Goal: Information Seeking & Learning: Learn about a topic

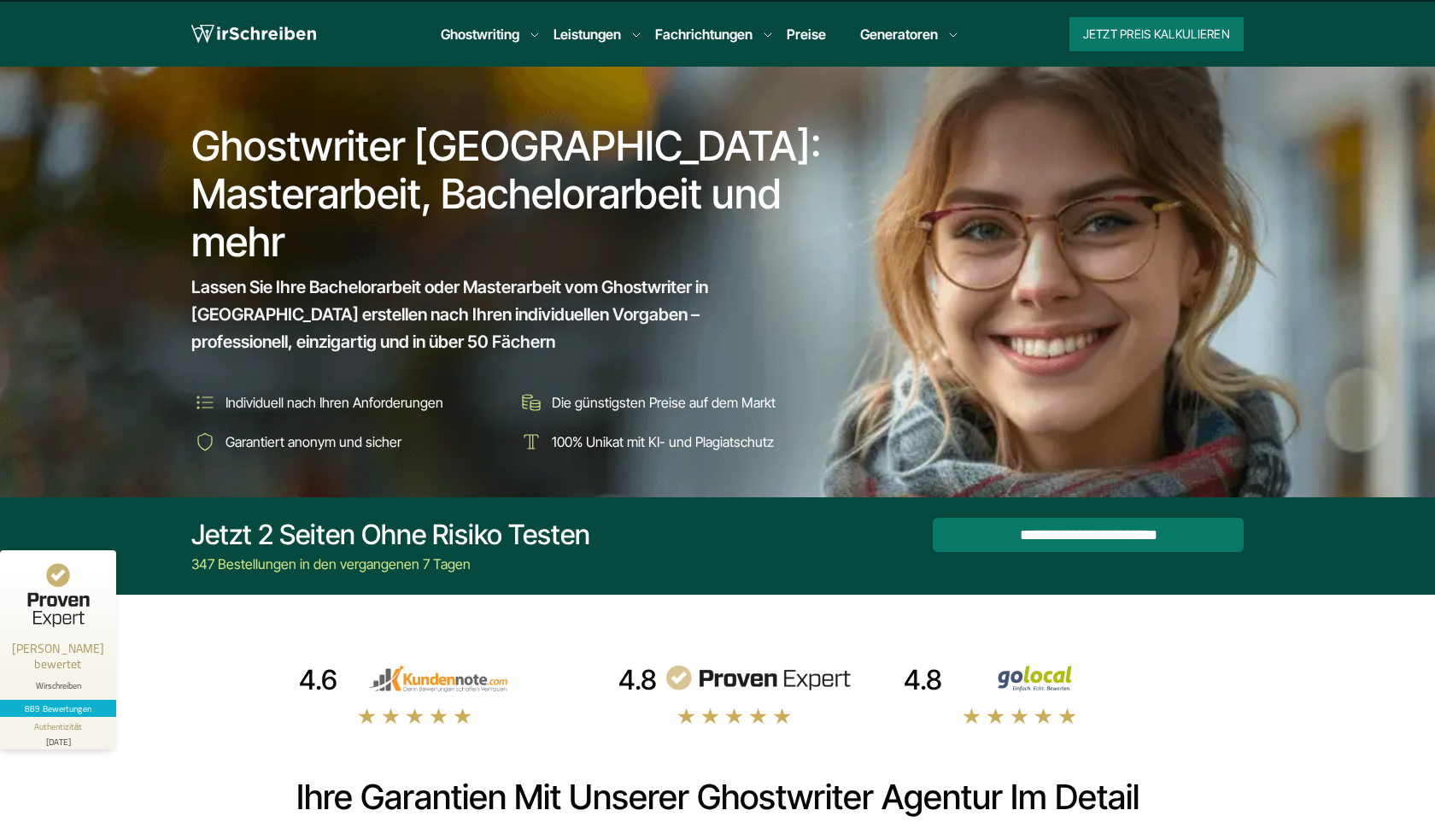
scroll to position [45, 0]
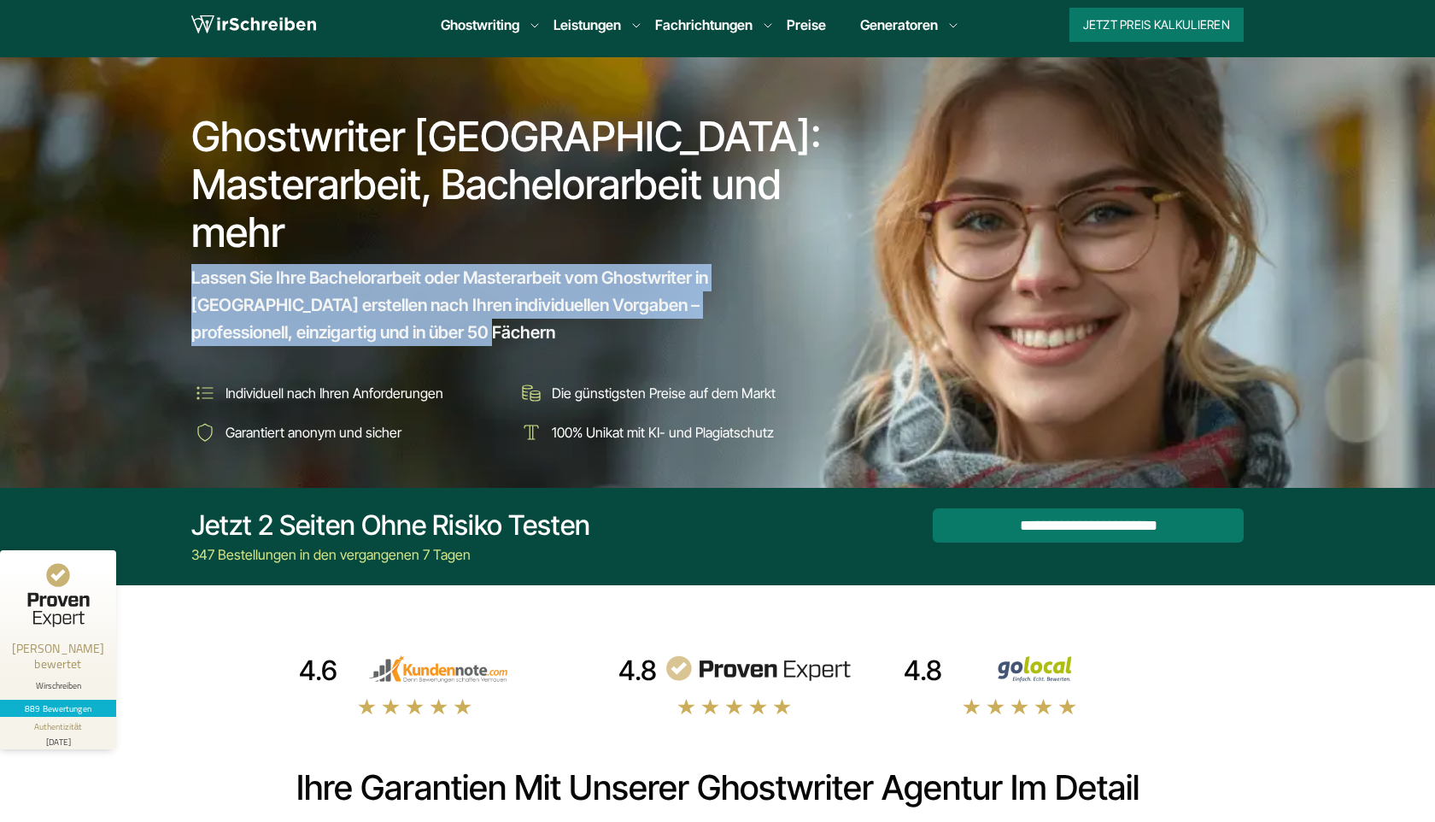
drag, startPoint x: 342, startPoint y: 326, endPoint x: 189, endPoint y: 274, distance: 162.3
click at [189, 274] on div "Ghostwriter [GEOGRAPHIC_DATA]: Masterarbeit, Bachelorarbeit und mehr Lassen Sie…" at bounding box center [717, 272] width 1093 height 348
drag, startPoint x: 344, startPoint y: 338, endPoint x: 290, endPoint y: 304, distance: 64.5
click at [287, 304] on span "Lassen Sie Ihre Bachelorarbeit oder Masterarbeit vom Ghostwriter in [GEOGRAPHIC…" at bounding box center [496, 305] width 610 height 82
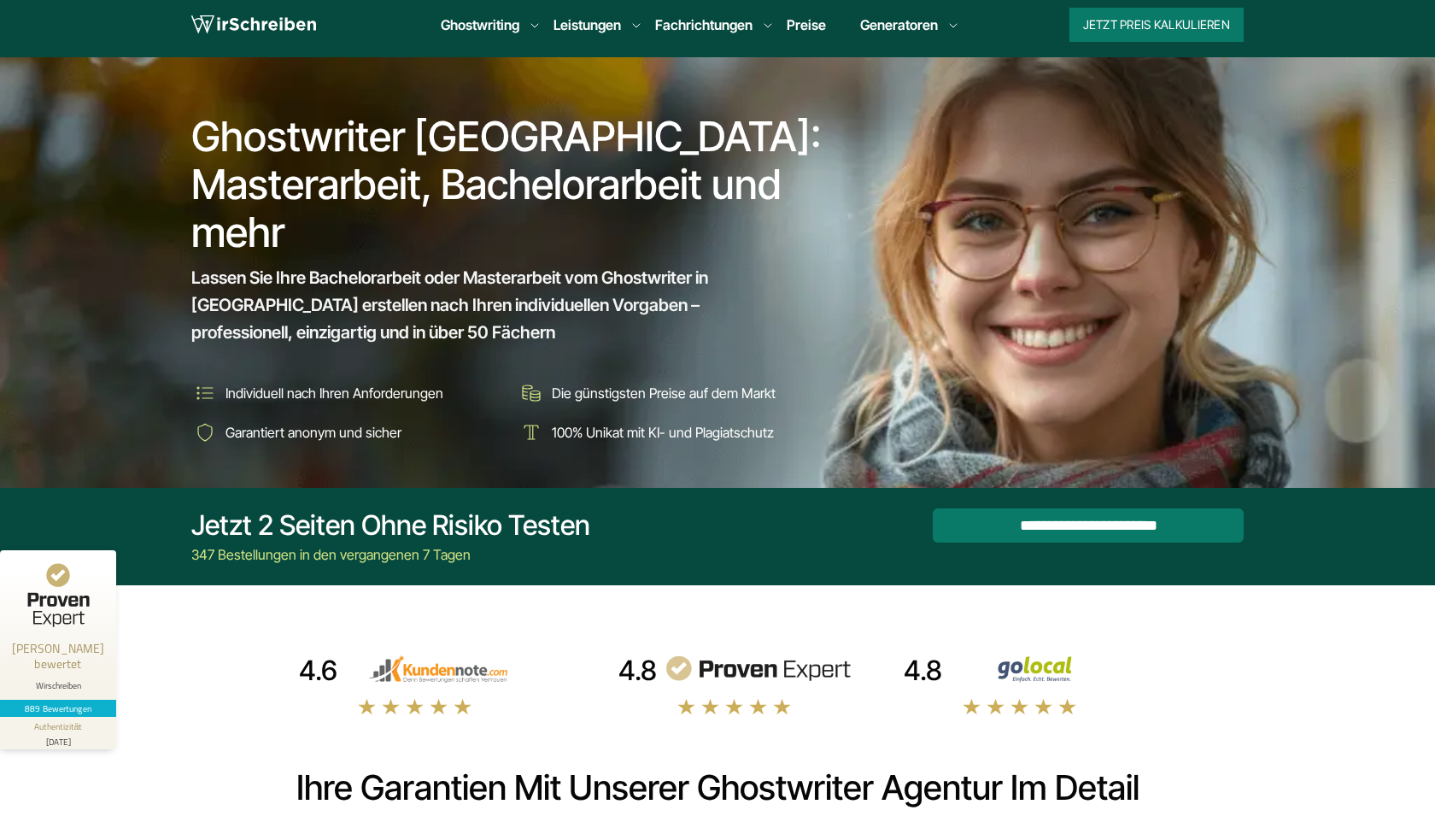
click at [735, 280] on span "Lassen Sie Ihre Bachelorarbeit oder Masterarbeit vom Ghostwriter in [GEOGRAPHIC…" at bounding box center [496, 305] width 610 height 82
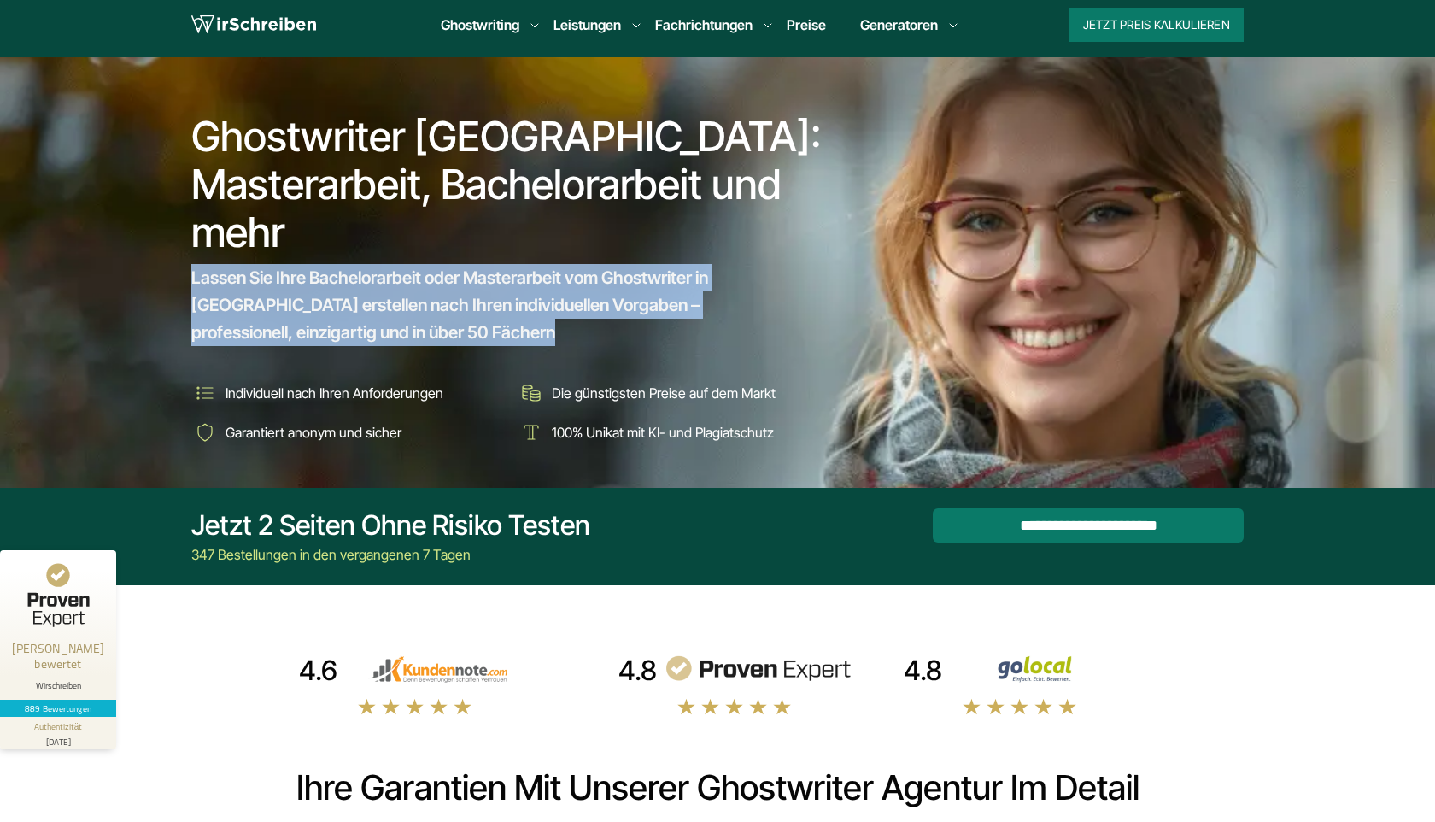
click at [735, 280] on span "Lassen Sie Ihre Bachelorarbeit oder Masterarbeit vom Ghostwriter in [GEOGRAPHIC…" at bounding box center [496, 305] width 610 height 82
click at [741, 278] on span "Lassen Sie Ihre Bachelorarbeit oder Masterarbeit vom Ghostwriter in [GEOGRAPHIC…" at bounding box center [496, 305] width 610 height 82
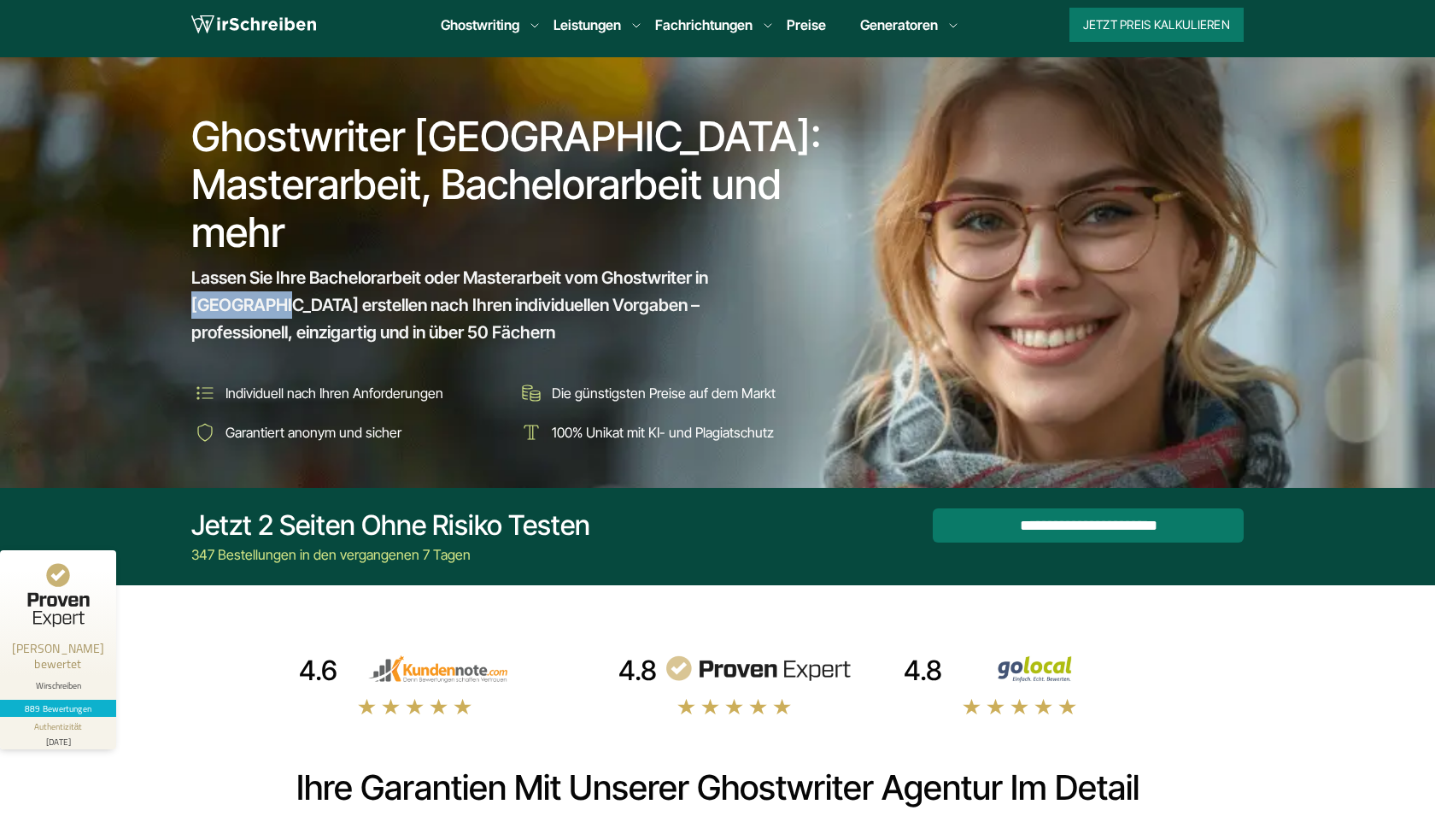
click at [741, 278] on span "Lassen Sie Ihre Bachelorarbeit oder Masterarbeit vom Ghostwriter in [GEOGRAPHIC…" at bounding box center [496, 305] width 610 height 82
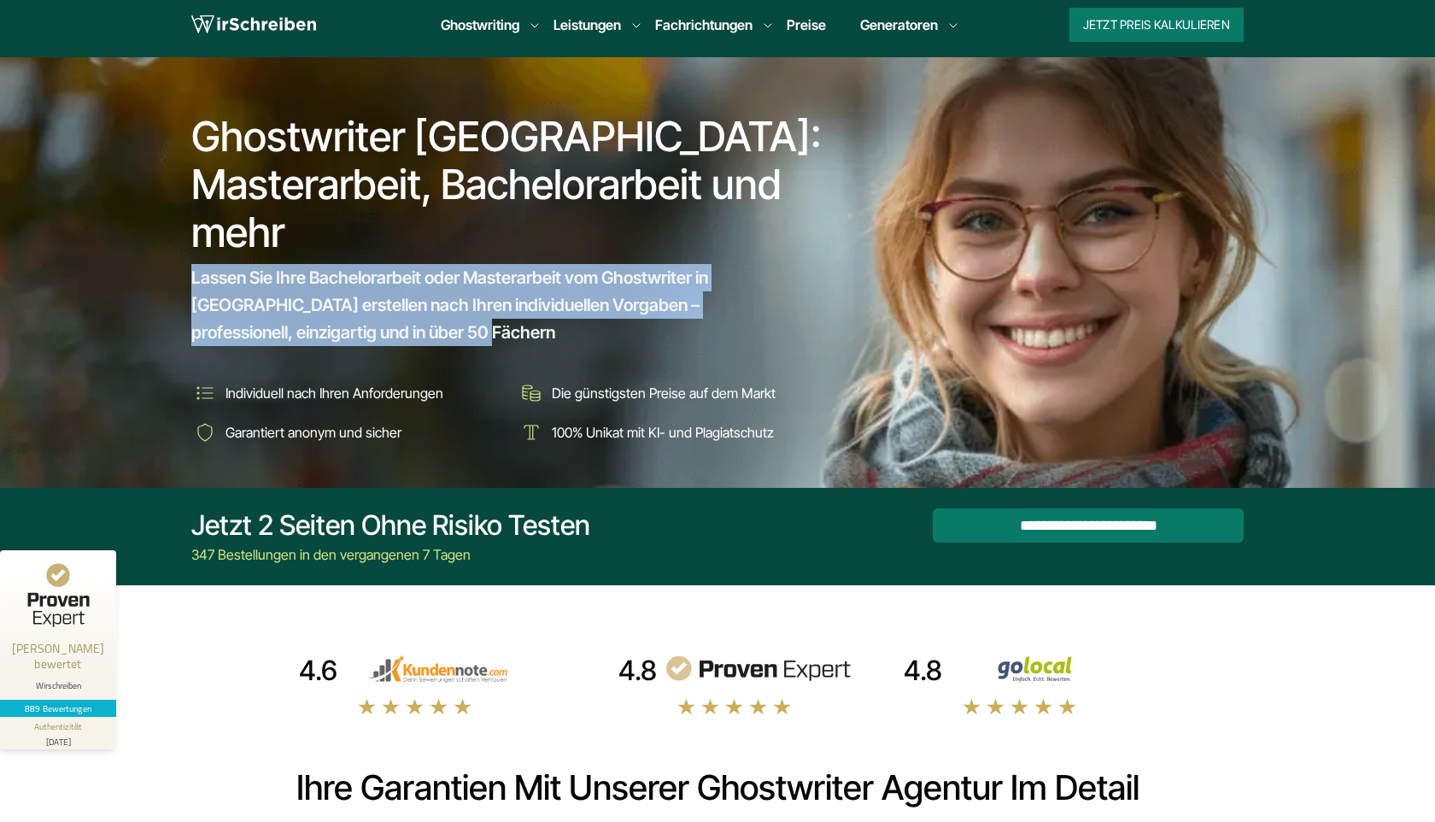
drag, startPoint x: 329, startPoint y: 335, endPoint x: 193, endPoint y: 271, distance: 150.2
click at [193, 272] on span "Lassen Sie Ihre Bachelorarbeit oder Masterarbeit vom Ghostwriter in [GEOGRAPHIC…" at bounding box center [496, 305] width 610 height 82
click at [752, 274] on span "Lassen Sie Ihre Bachelorarbeit oder Masterarbeit vom Ghostwriter in [GEOGRAPHIC…" at bounding box center [496, 305] width 610 height 82
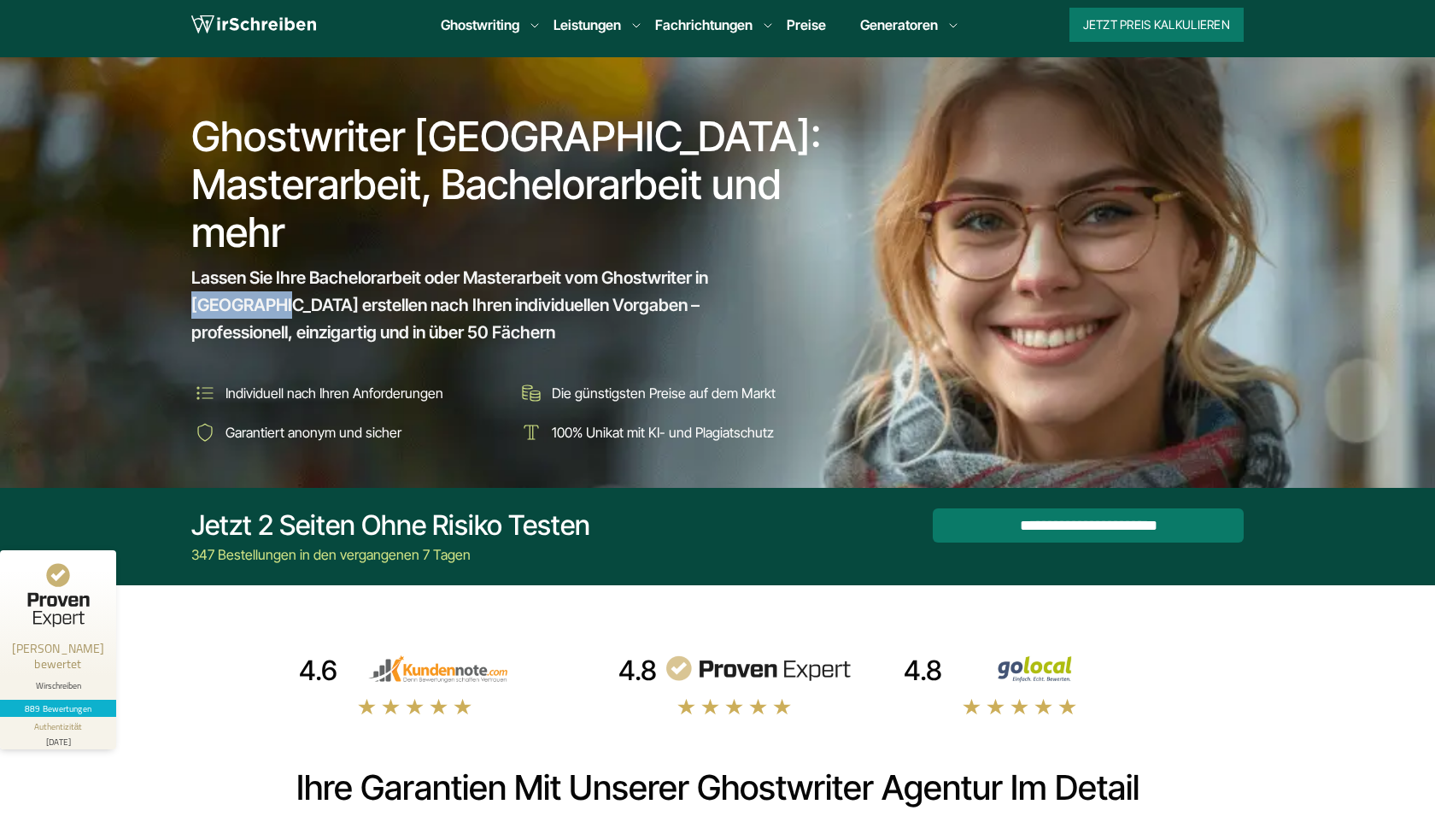
click at [752, 274] on span "Lassen Sie Ihre Bachelorarbeit oder Masterarbeit vom Ghostwriter in [GEOGRAPHIC…" at bounding box center [496, 305] width 610 height 82
click at [476, 151] on h1 "Ghostwriter [GEOGRAPHIC_DATA]: Masterarbeit, Bachelorarbeit und mehr" at bounding box center [512, 184] width 642 height 143
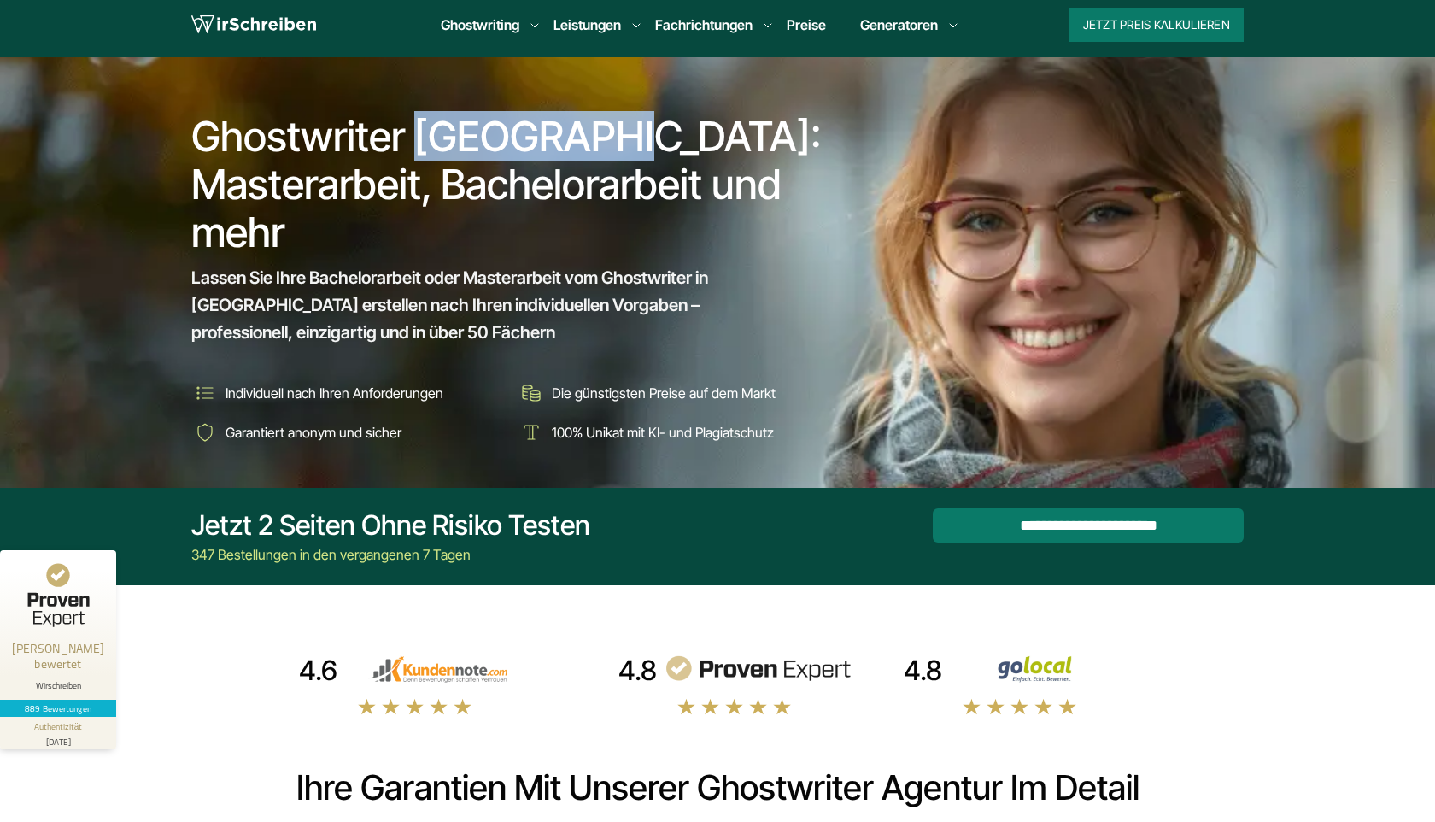
click at [476, 151] on h1 "Ghostwriter [GEOGRAPHIC_DATA]: Masterarbeit, Bachelorarbeit und mehr" at bounding box center [512, 184] width 642 height 143
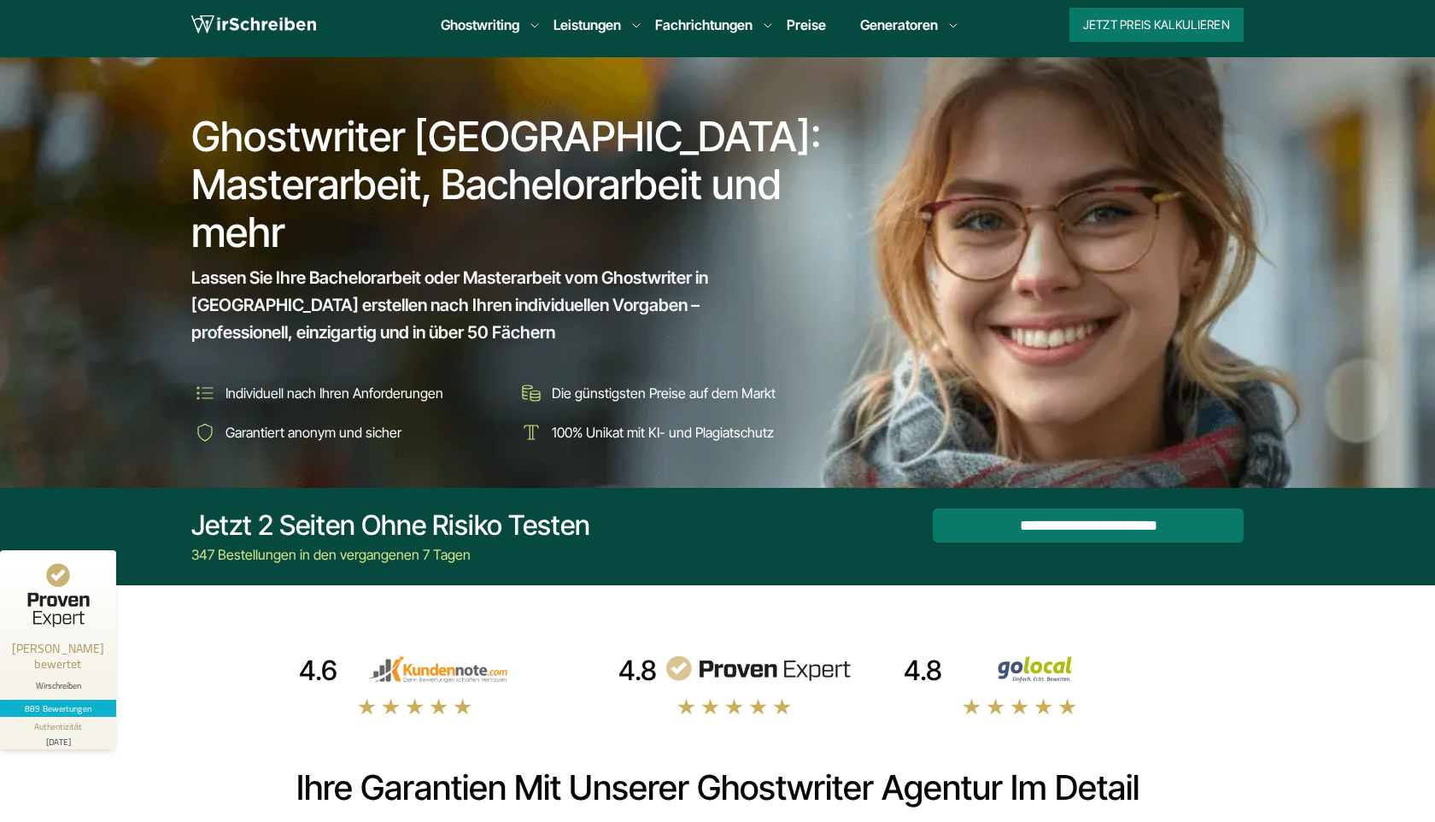
click at [758, 276] on span "Lassen Sie Ihre Bachelorarbeit oder Masterarbeit vom Ghostwriter in [GEOGRAPHIC…" at bounding box center [496, 305] width 610 height 82
click at [529, 139] on h1 "Ghostwriter [GEOGRAPHIC_DATA]: Masterarbeit, Bachelorarbeit und mehr" at bounding box center [512, 184] width 642 height 143
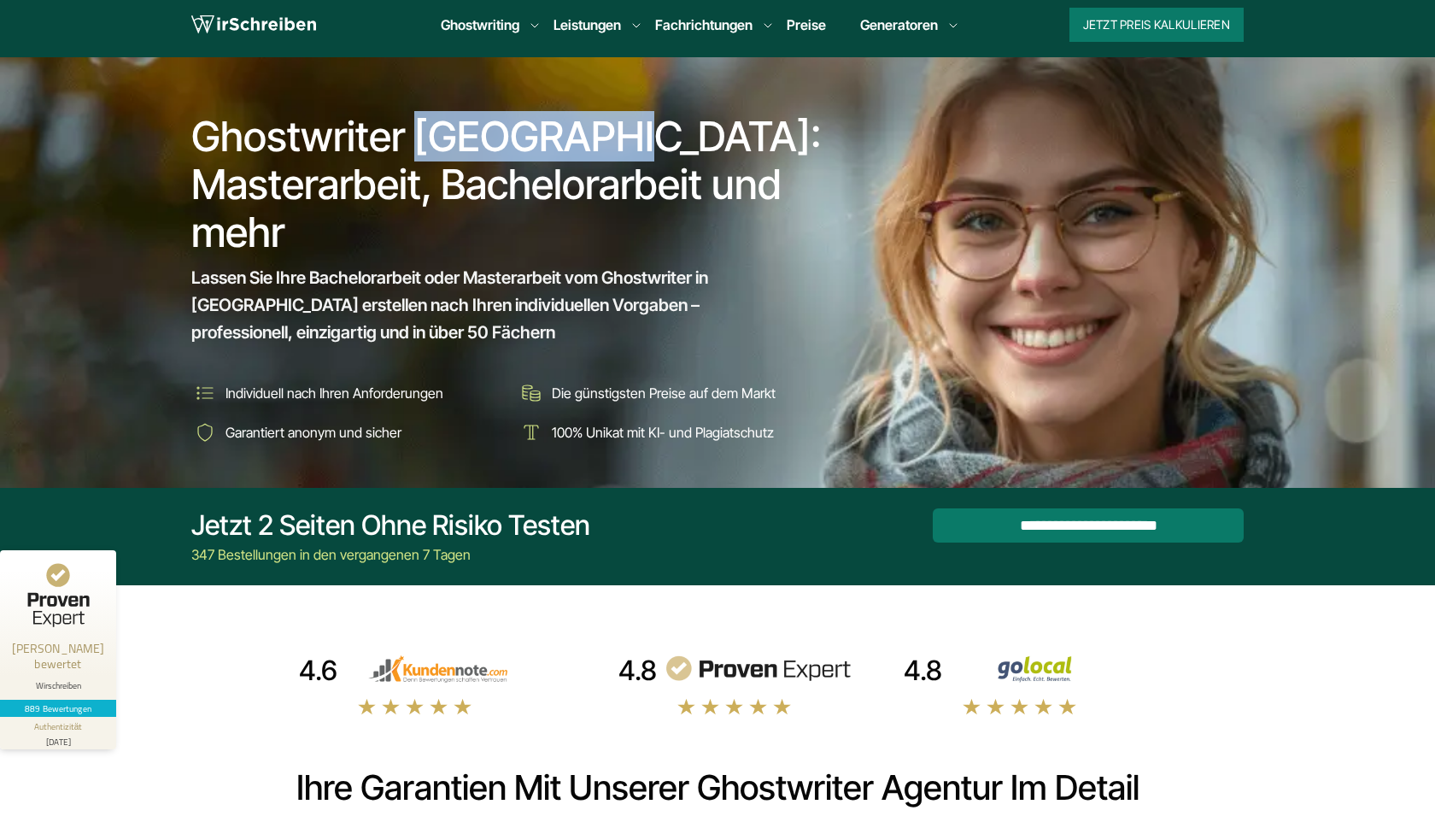
click at [529, 139] on h1 "Ghostwriter [GEOGRAPHIC_DATA]: Masterarbeit, Bachelorarbeit und mehr" at bounding box center [512, 184] width 642 height 143
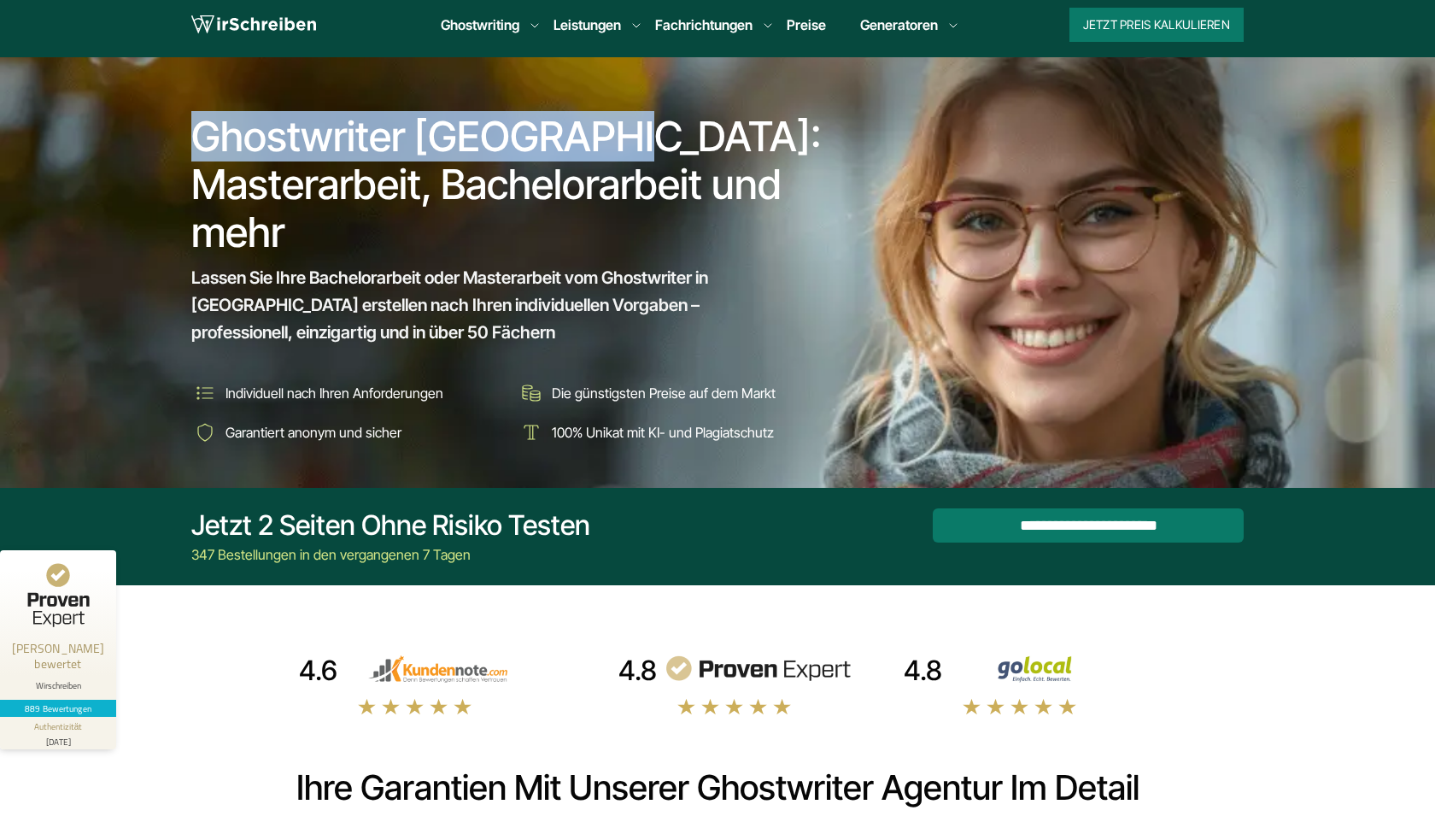
drag, startPoint x: 529, startPoint y: 139, endPoint x: 358, endPoint y: 147, distance: 171.0
click at [358, 147] on h1 "Ghostwriter [GEOGRAPHIC_DATA]: Masterarbeit, Bachelorarbeit und mehr" at bounding box center [512, 184] width 642 height 143
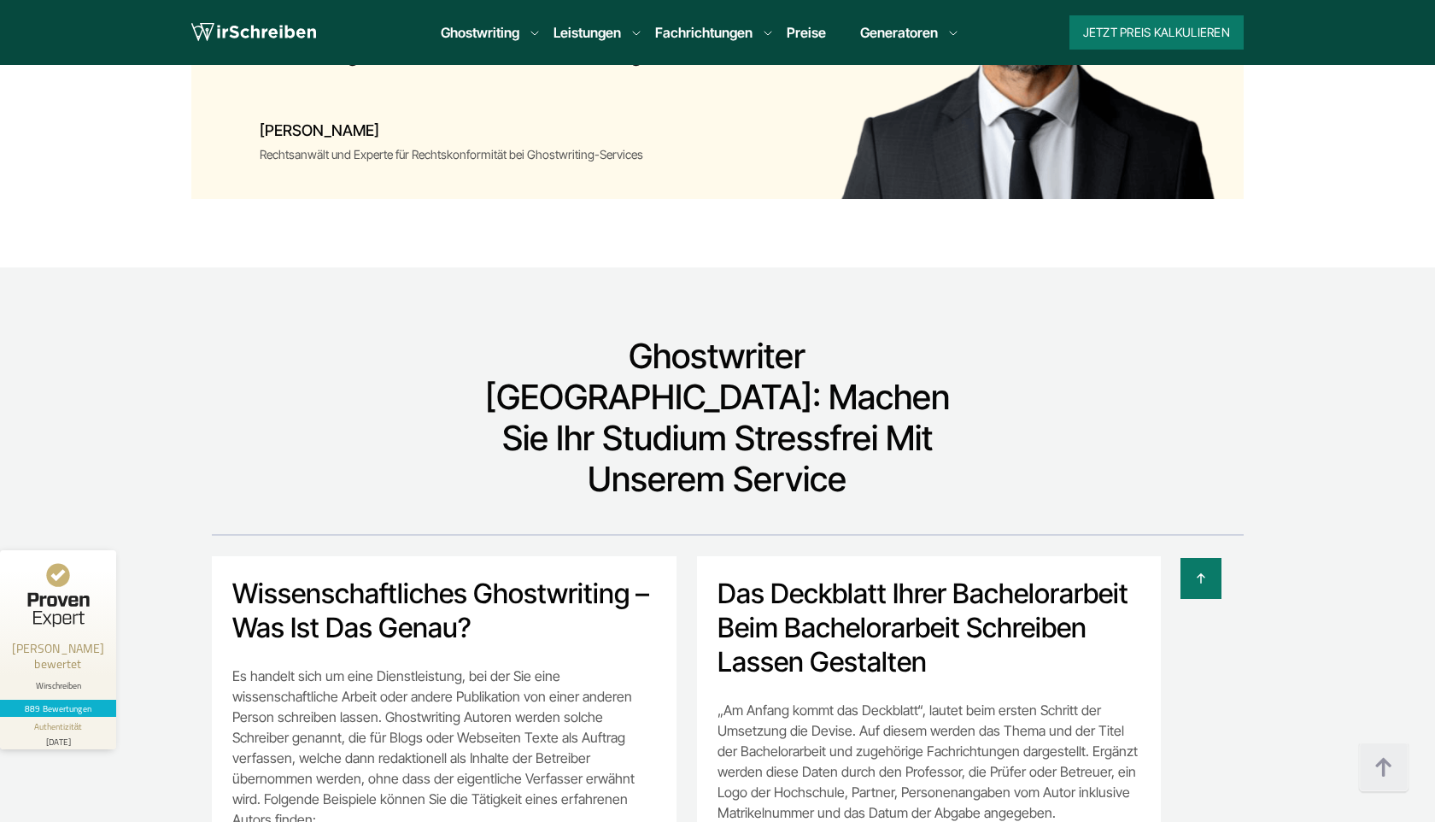
scroll to position [11958, 0]
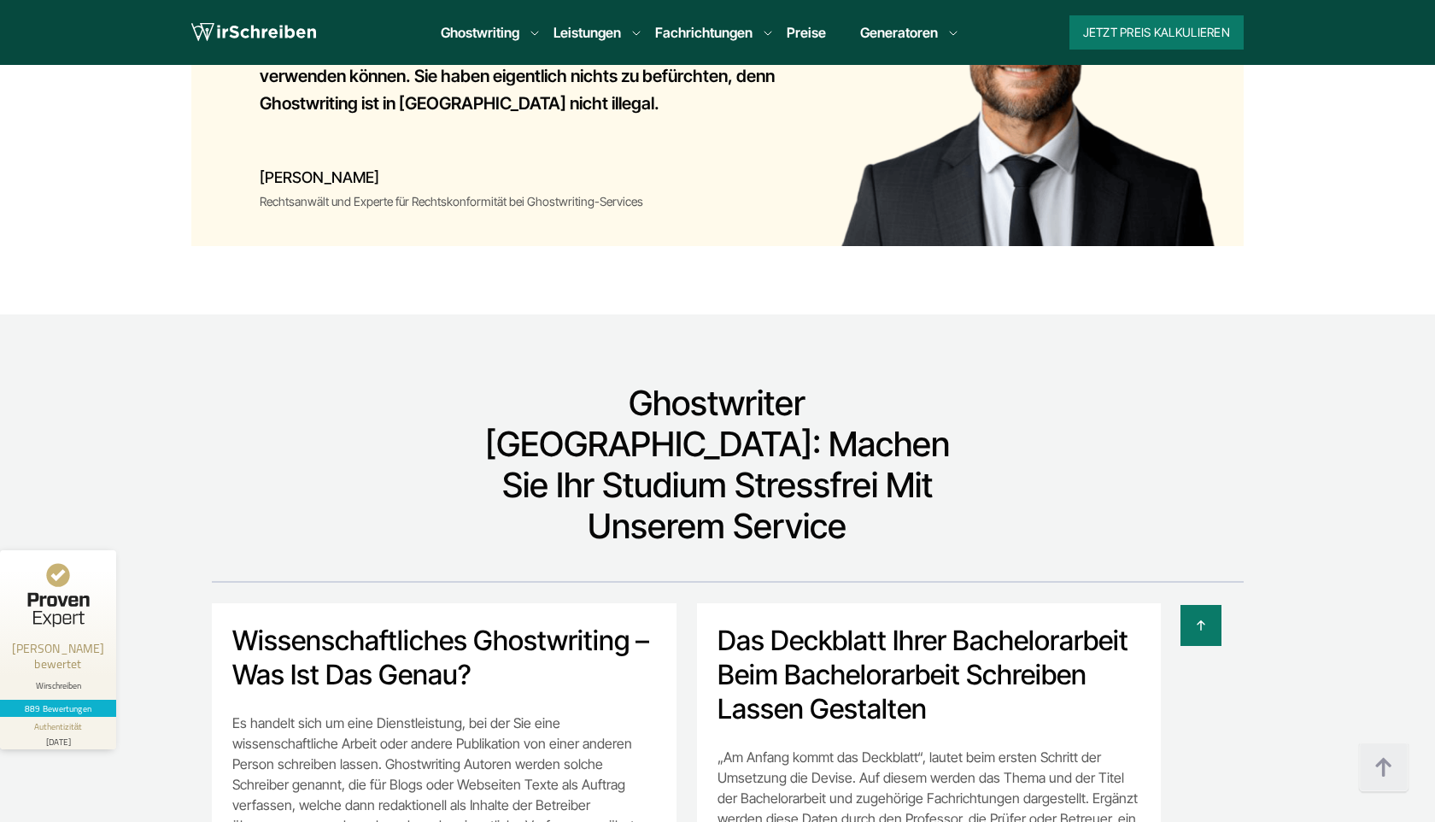
click at [530, 383] on h2 "Ghostwriter [GEOGRAPHIC_DATA]: Machen Sie Ihr Studium stressfrei mit unserem Se…" at bounding box center [717, 465] width 505 height 164
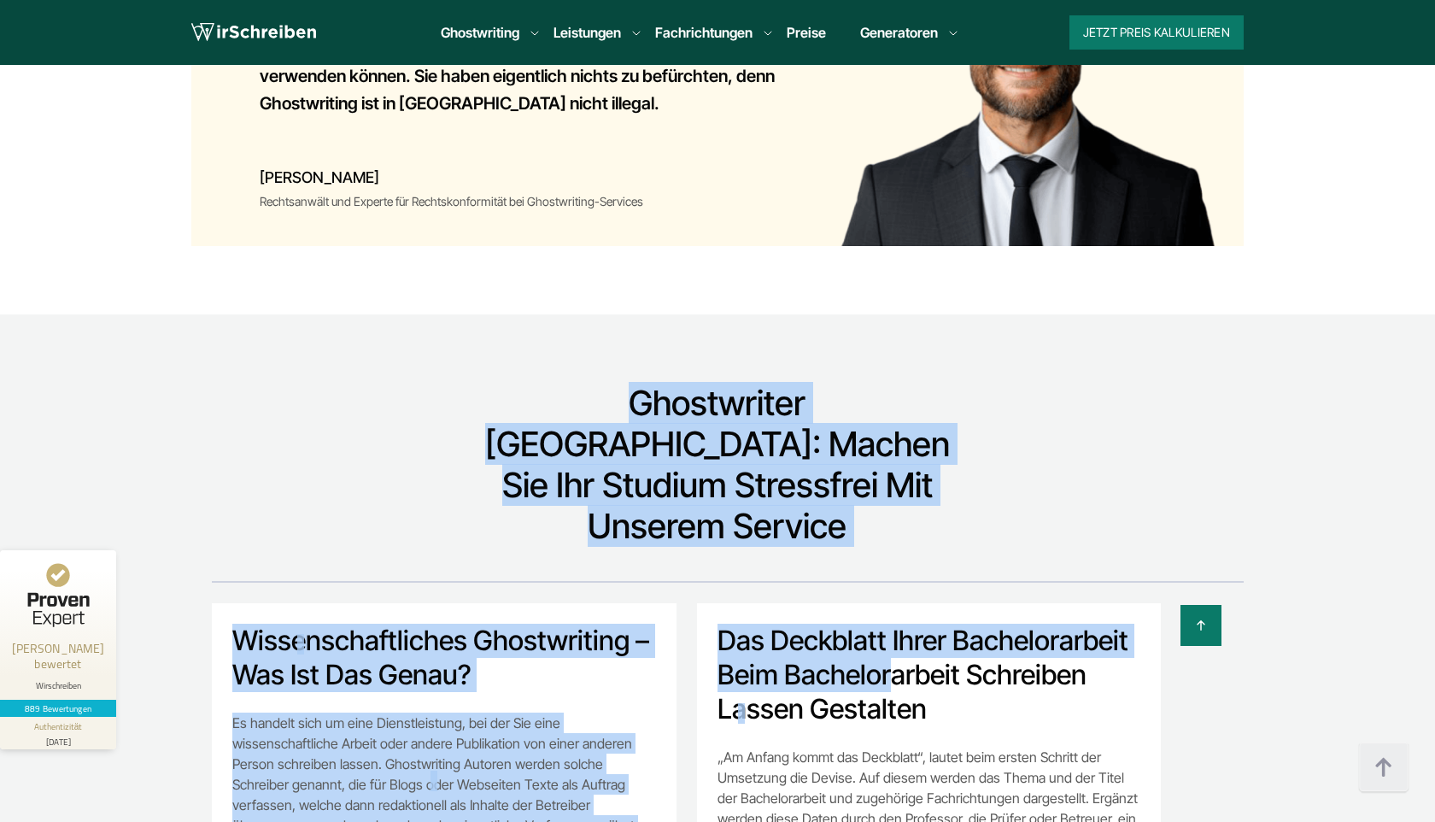
drag, startPoint x: 530, startPoint y: 279, endPoint x: 776, endPoint y: 408, distance: 277.7
click at [776, 409] on section "Ghostwriter [GEOGRAPHIC_DATA]: Machen Sie Ihr Studium stressfrei mit unserem Se…" at bounding box center [717, 796] width 1435 height 965
click at [702, 383] on h2 "Ghostwriter [GEOGRAPHIC_DATA]: Machen Sie Ihr Studium stressfrei mit unserem Se…" at bounding box center [717, 465] width 505 height 164
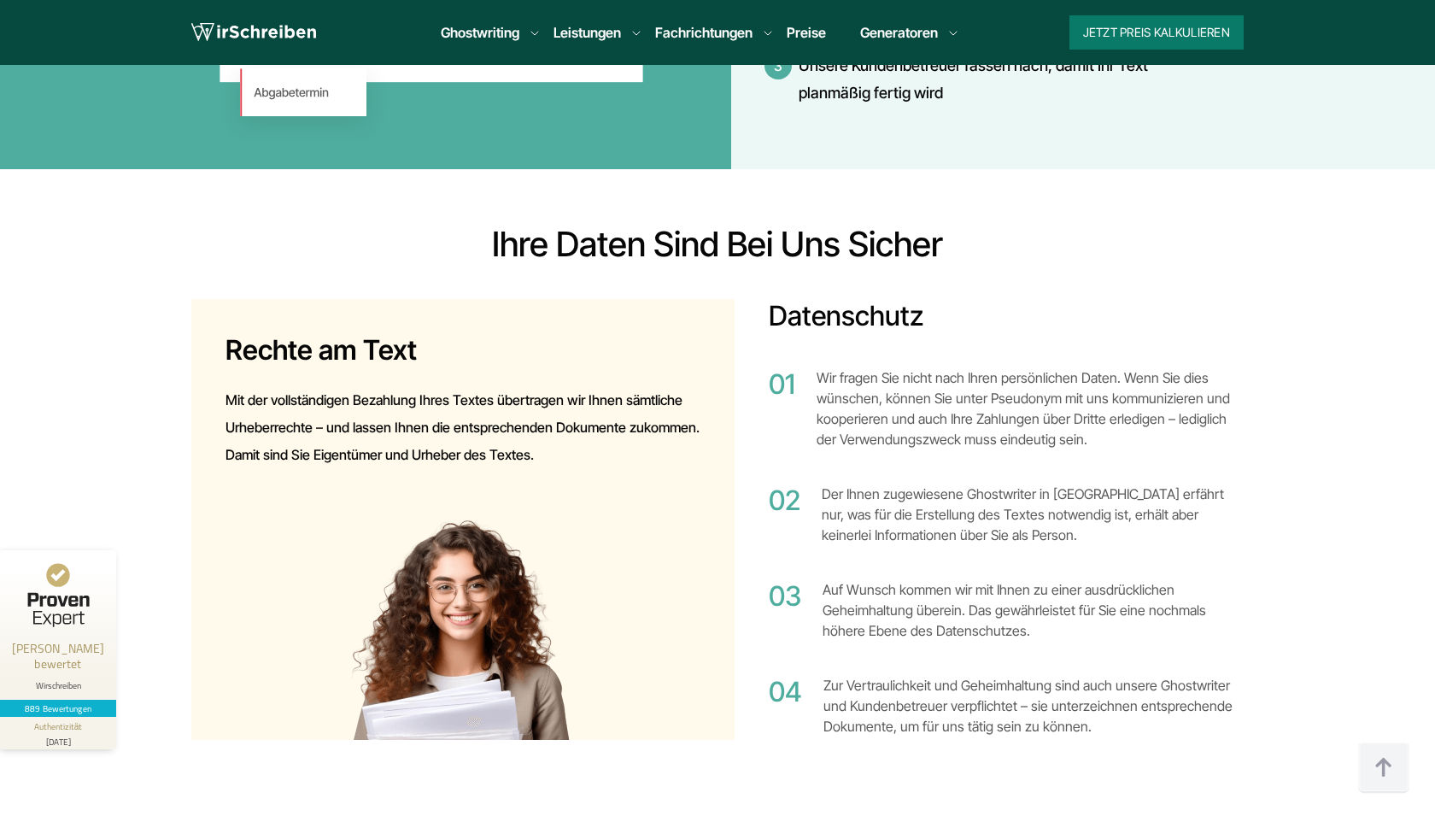
scroll to position [10397, 0]
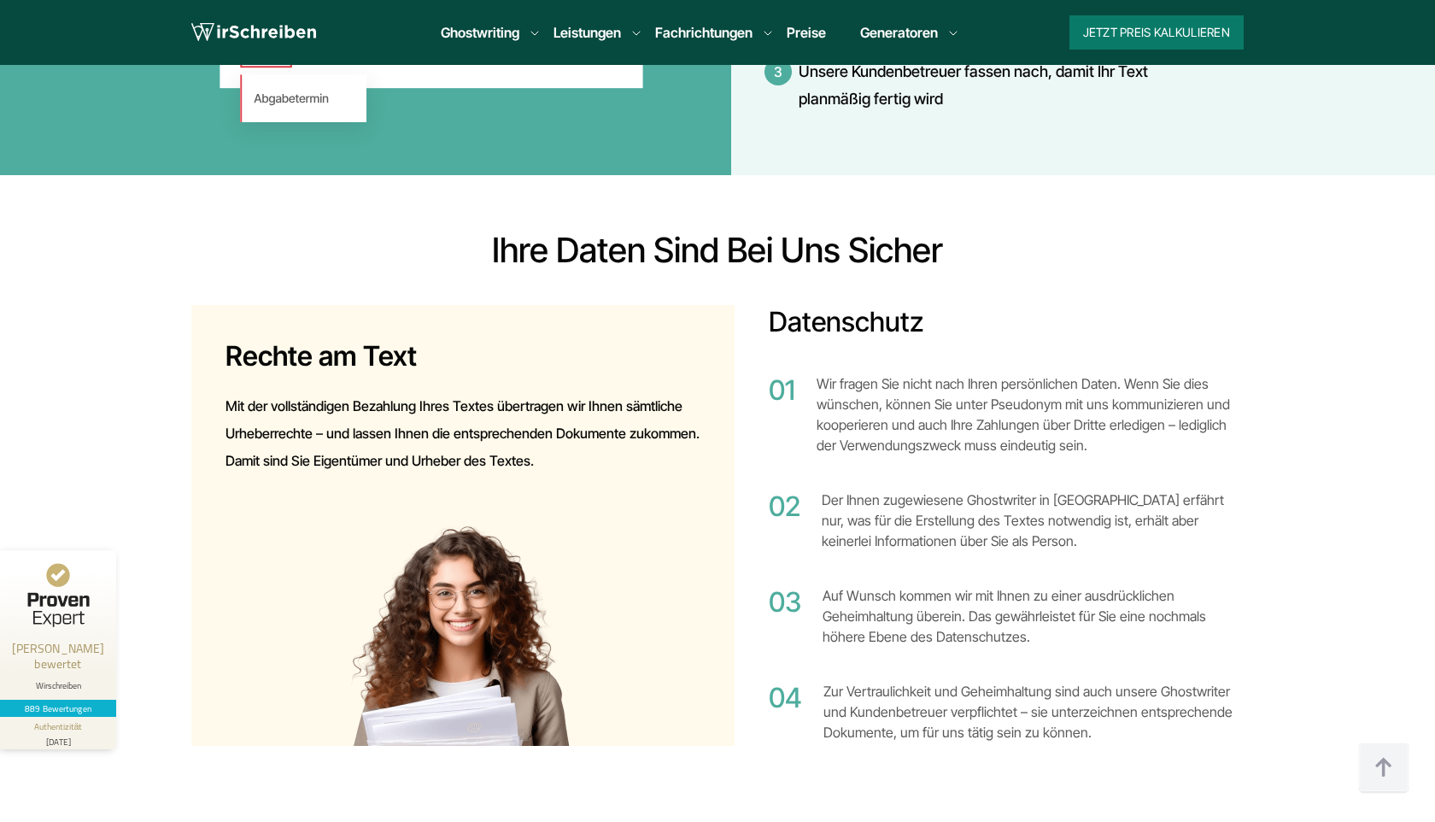
click at [633, 230] on div "Ihre Daten sind bei uns sicher" at bounding box center [717, 250] width 1052 height 41
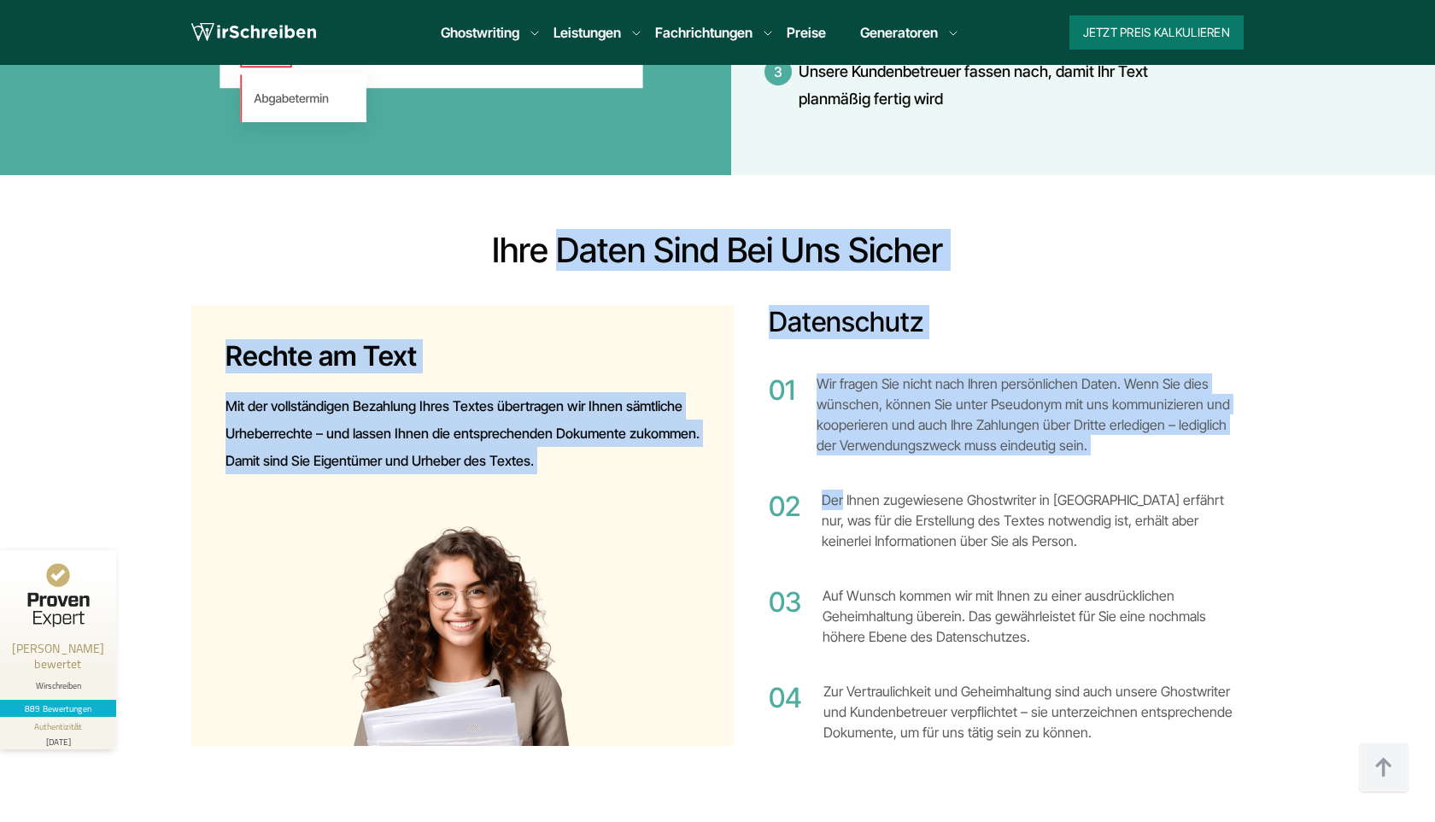
drag, startPoint x: 633, startPoint y: 146, endPoint x: 970, endPoint y: 407, distance: 426.8
click at [969, 402] on div "Ihre Daten sind bei uns sicher Rechte am Text Mit der vollständigen Bezahlung I…" at bounding box center [717, 503] width 1093 height 547
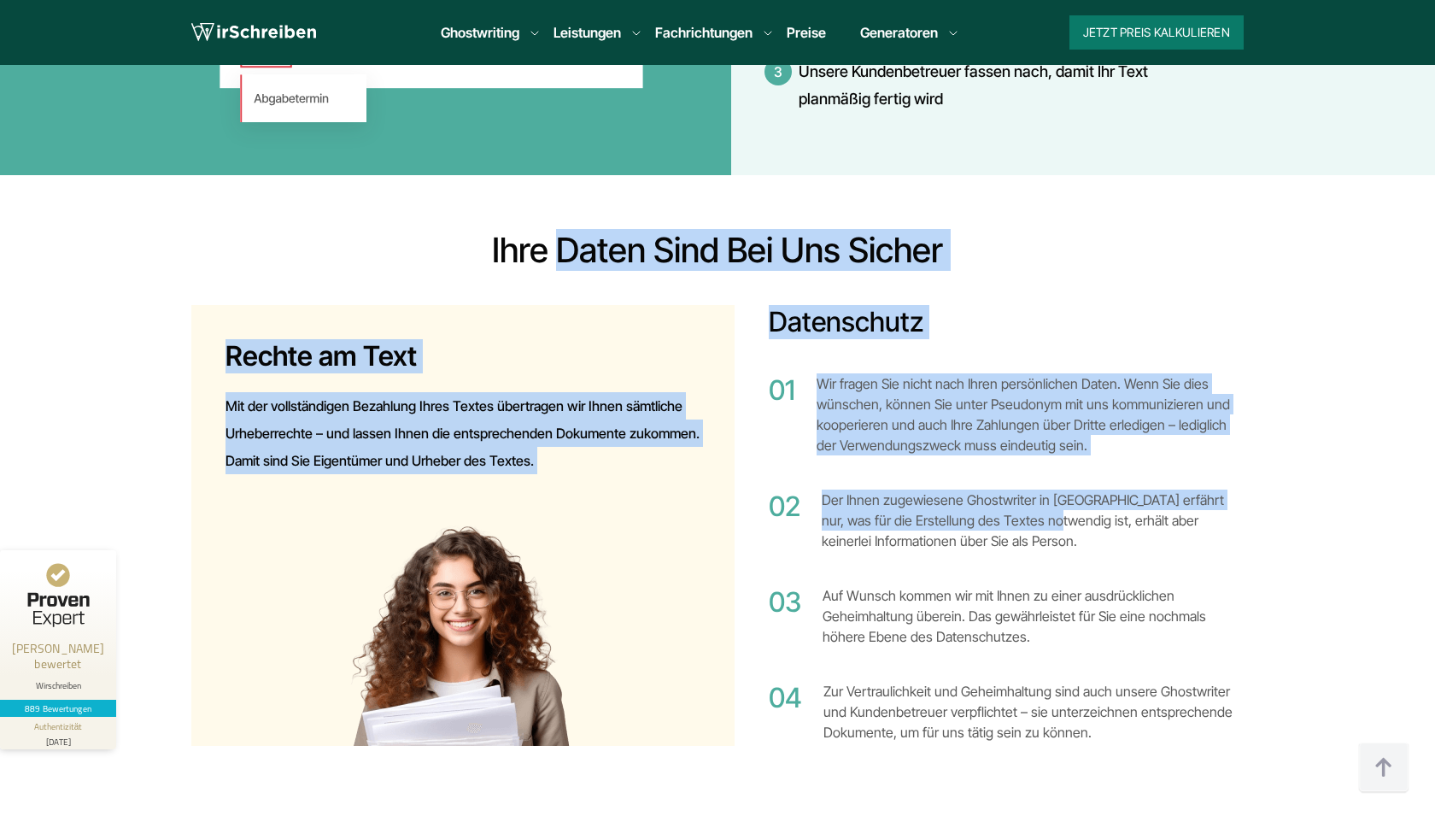
click at [970, 489] on li "Der Ihnen zugewiesene Ghostwriter in [GEOGRAPHIC_DATA] erfährt nur, was für die…" at bounding box center [1006, 519] width 475 height 61
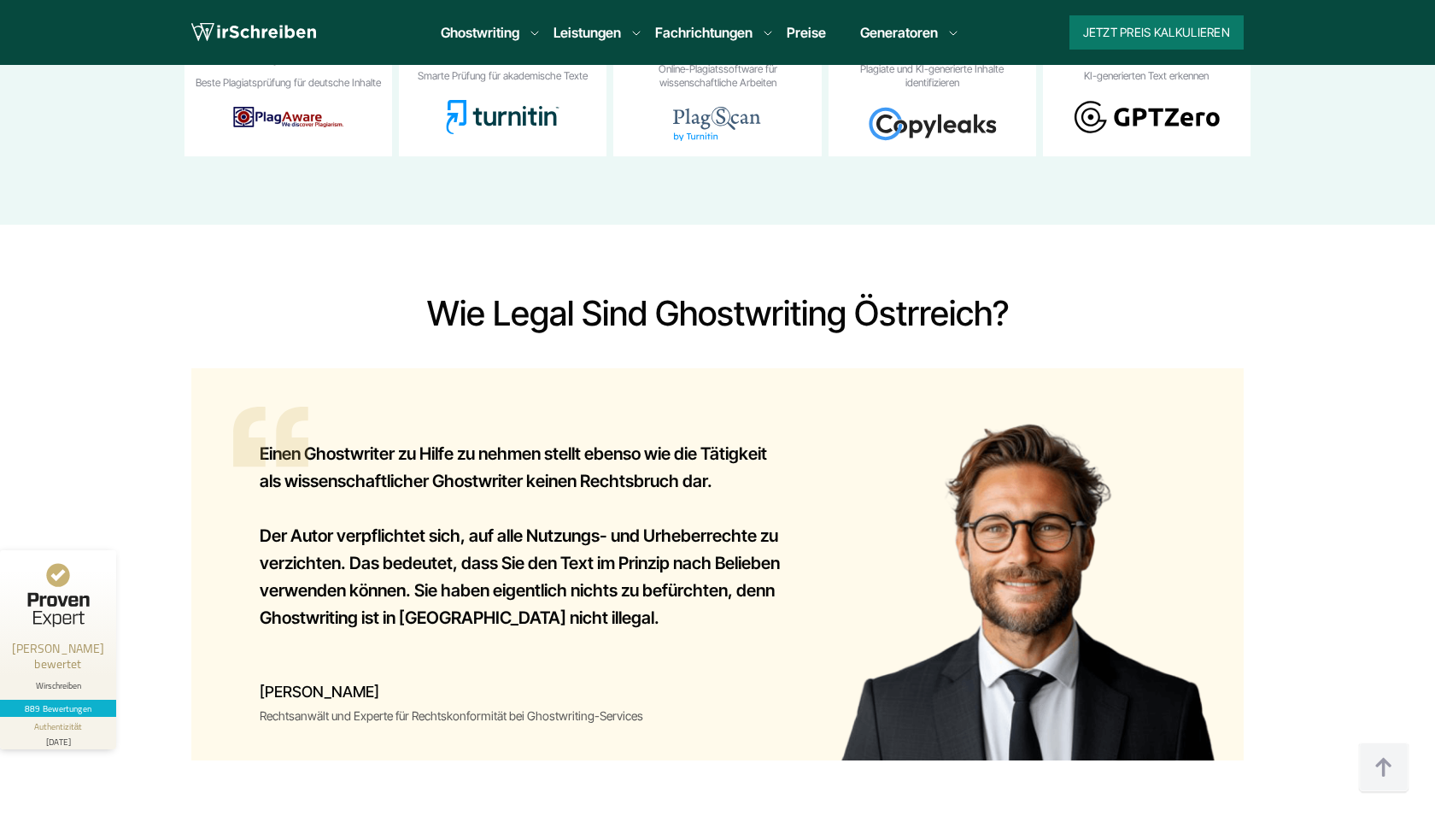
scroll to position [11453, 0]
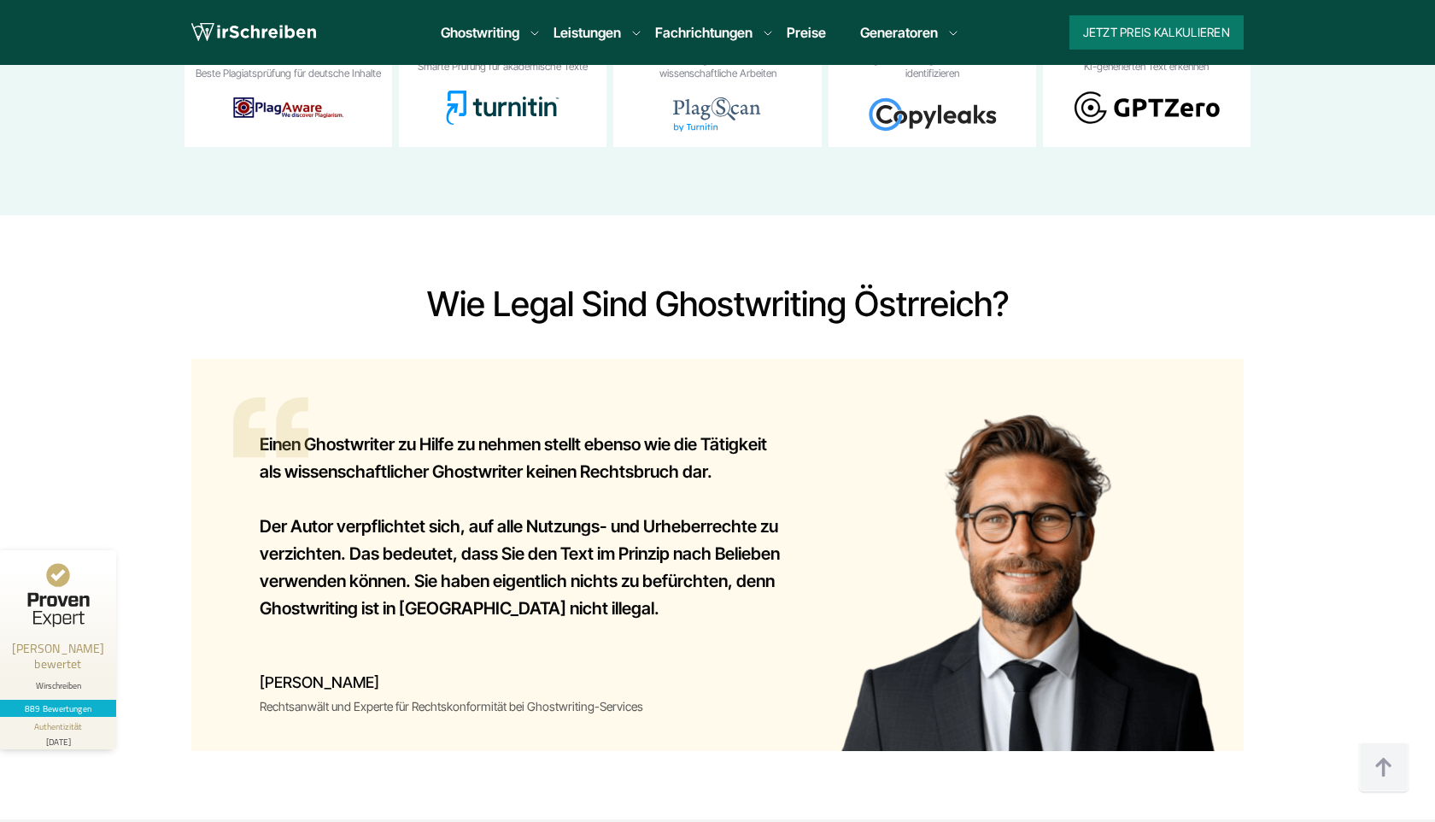
click at [912, 284] on h2 "Wie legal sind Ghostwriting Östrreich?" at bounding box center [717, 304] width 1052 height 41
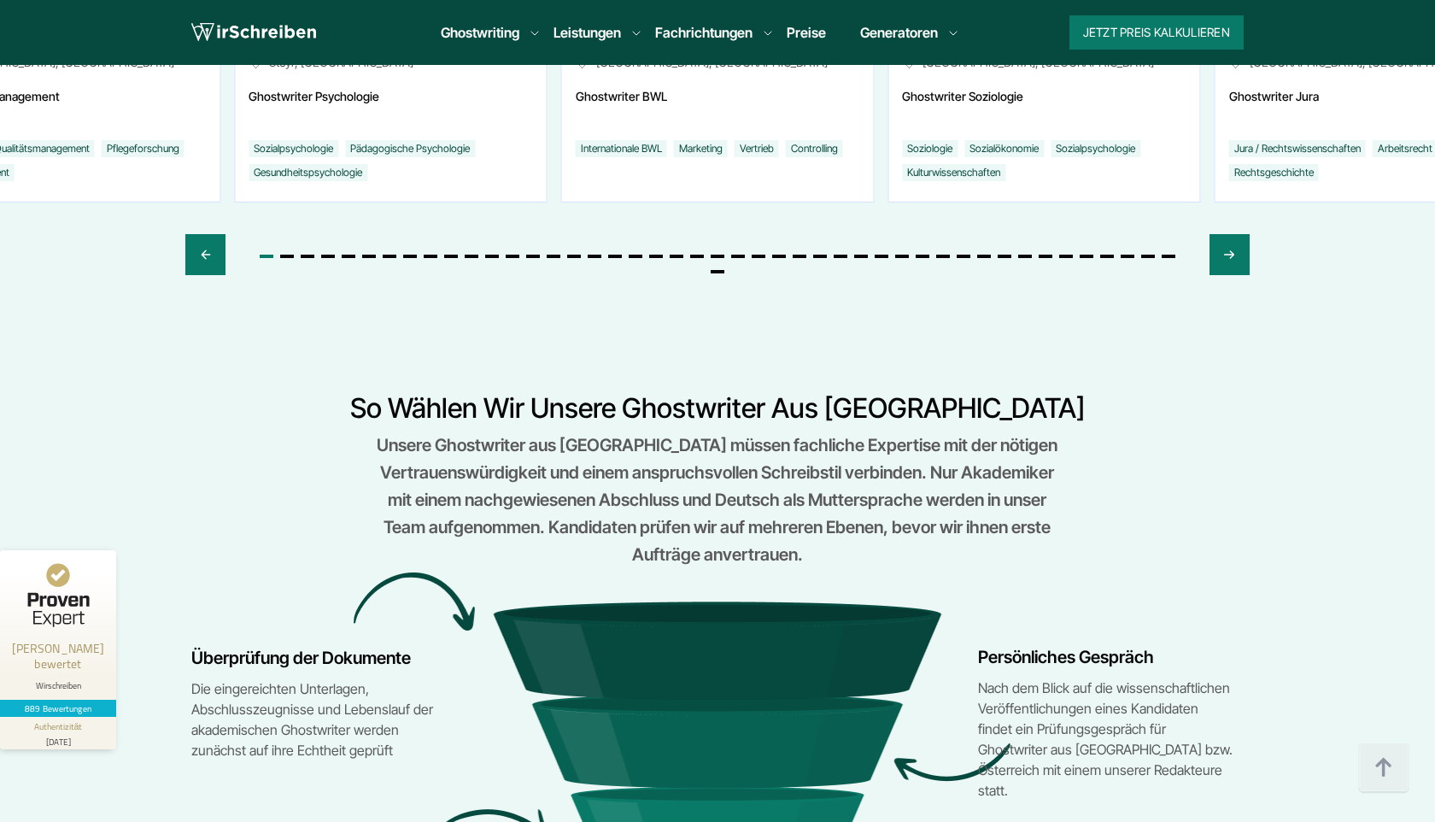
scroll to position [6963, 0]
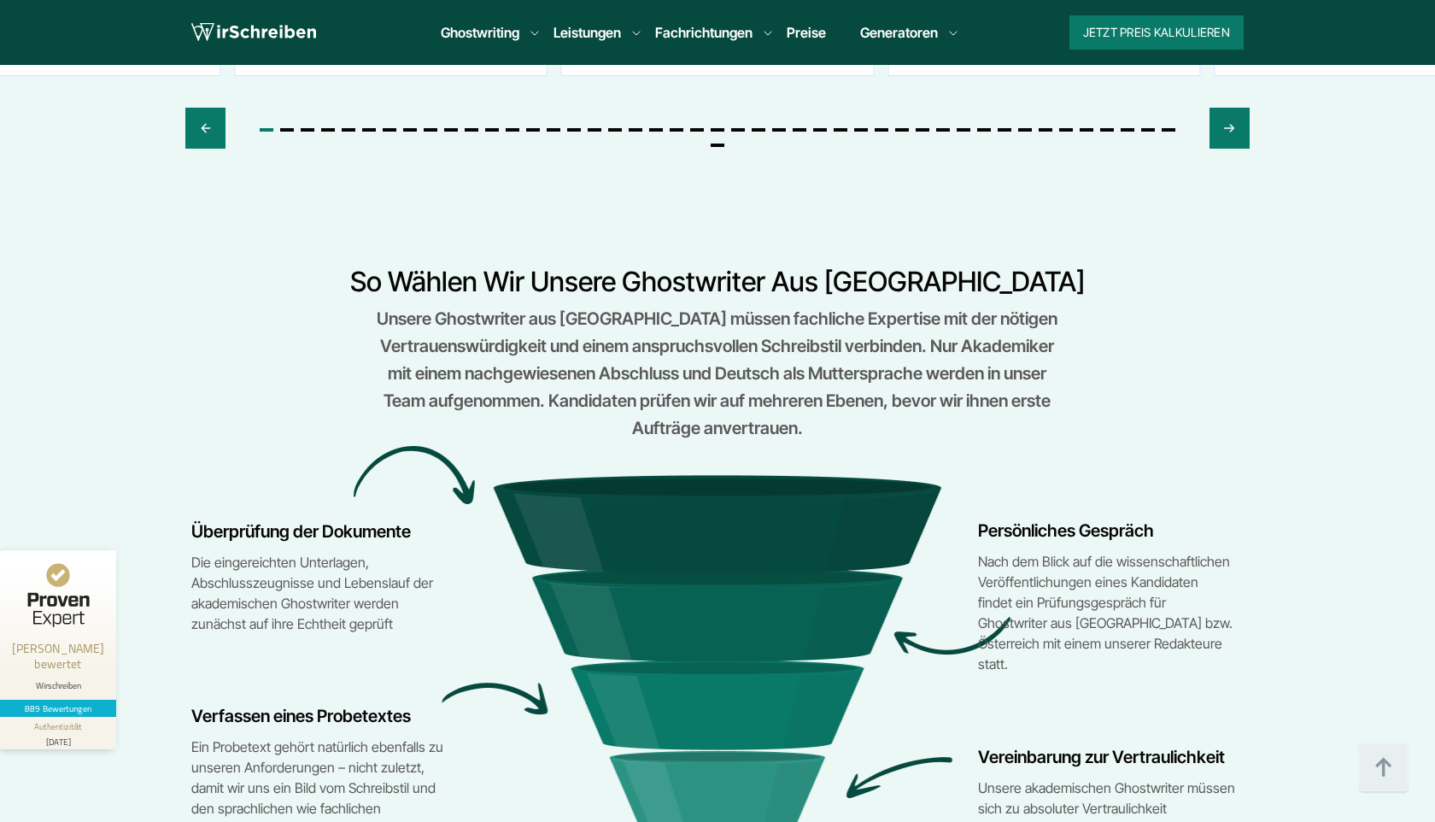
click at [861, 305] on div "Unsere Ghostwriter aus [GEOGRAPHIC_DATA] müssen fachliche Expertise mit der nöt…" at bounding box center [718, 373] width 684 height 137
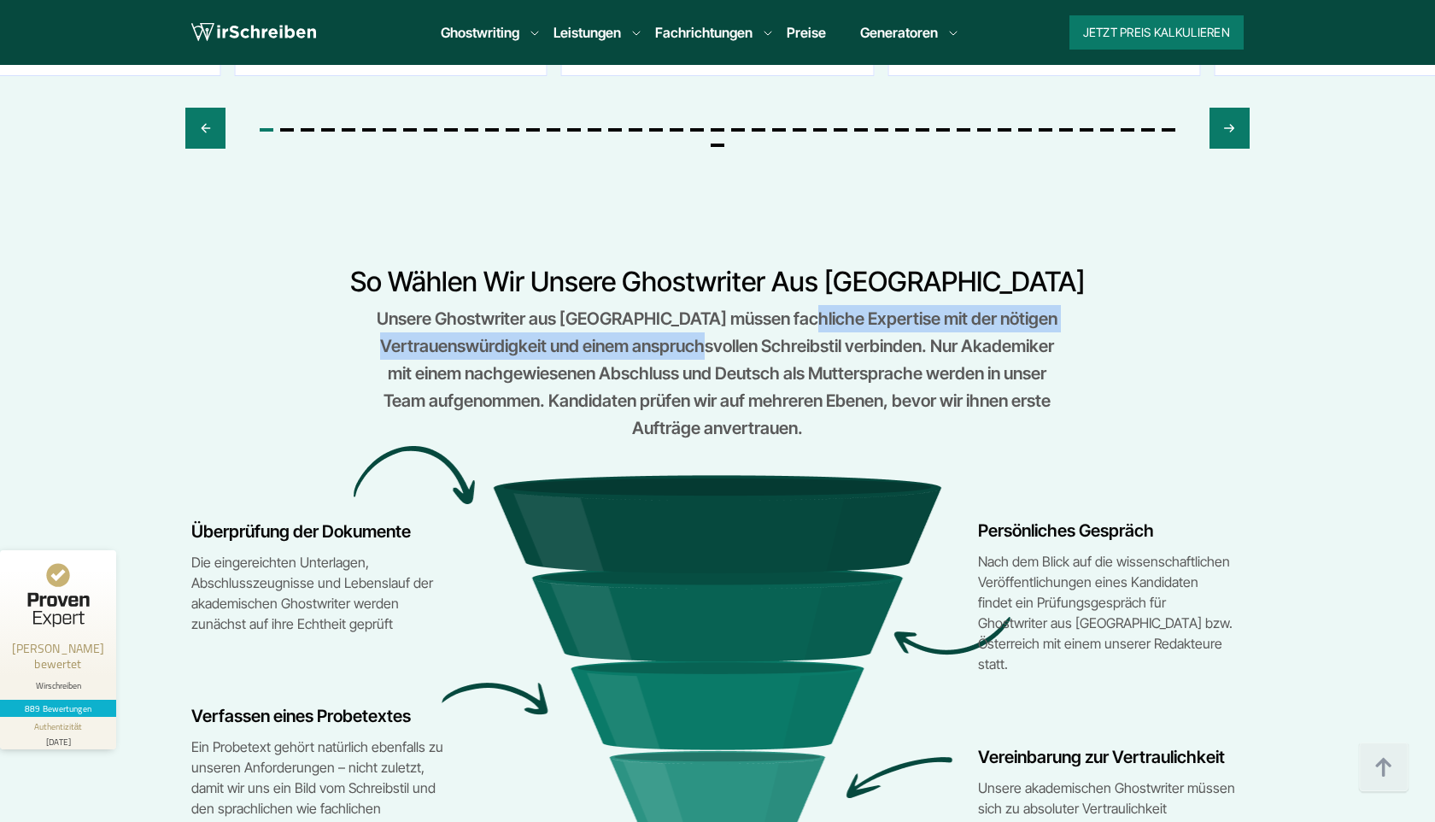
drag, startPoint x: 861, startPoint y: 249, endPoint x: 658, endPoint y: 273, distance: 204.7
click at [658, 305] on div "Unsere Ghostwriter aus [GEOGRAPHIC_DATA] müssen fachliche Expertise mit der nöt…" at bounding box center [718, 373] width 684 height 137
copy div "Expertise mit der nötigen Vertrauenswürdigkeit und einem anspruchsvollen"
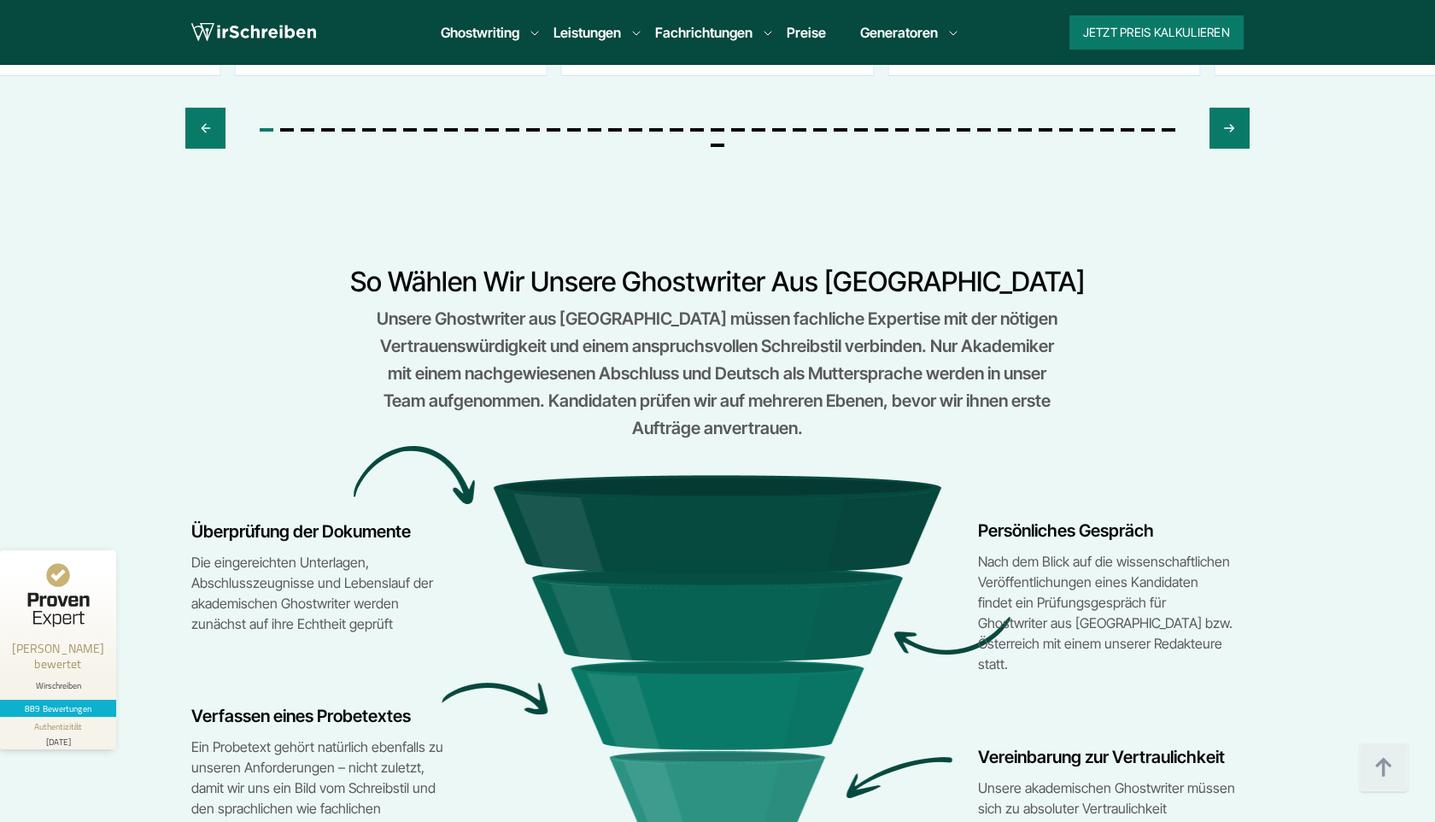
click at [1054, 321] on div "Unsere Ghostwriter aus [GEOGRAPHIC_DATA] müssen fachliche Expertise mit der nöt…" at bounding box center [718, 373] width 684 height 137
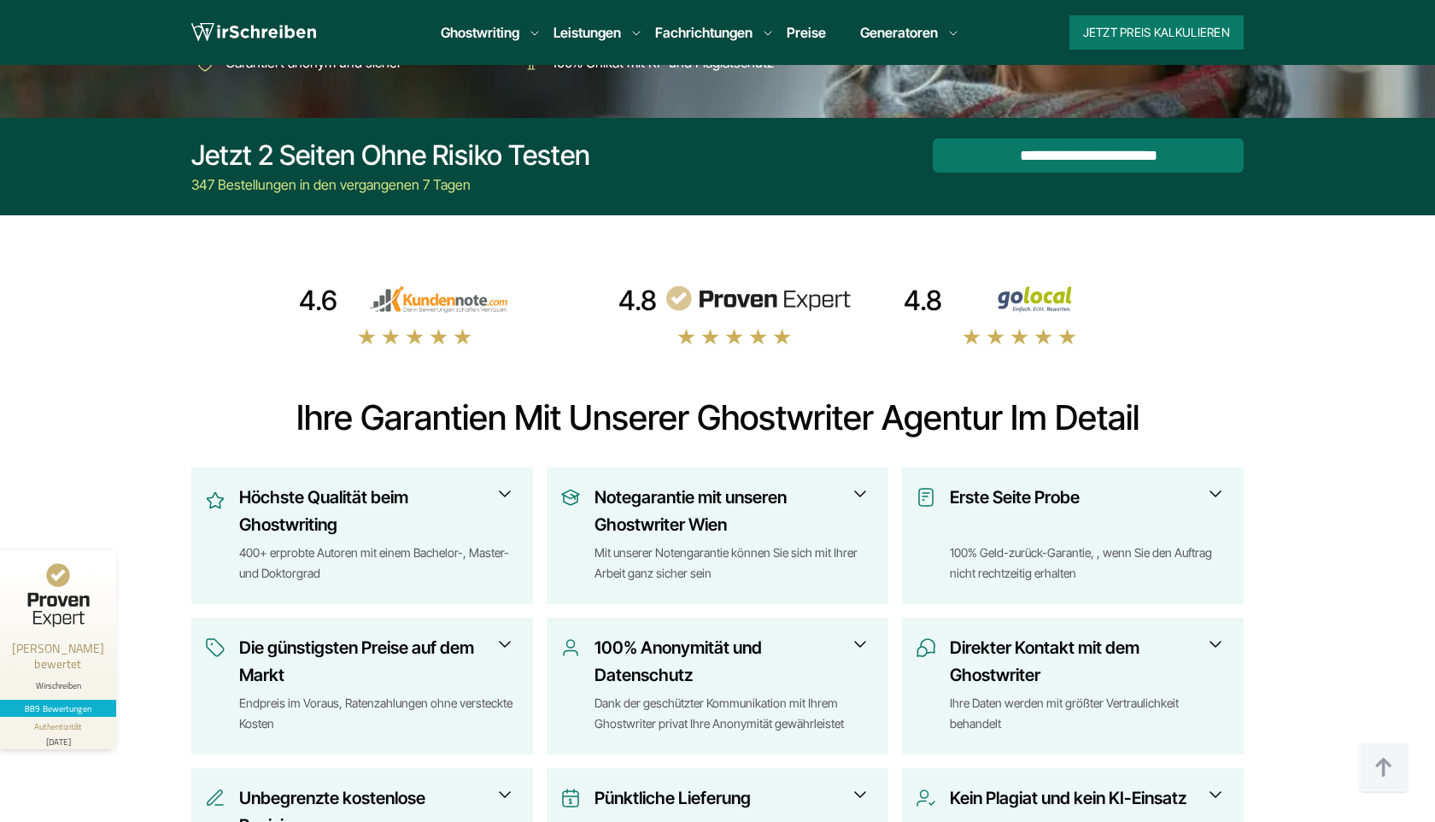
scroll to position [0, 0]
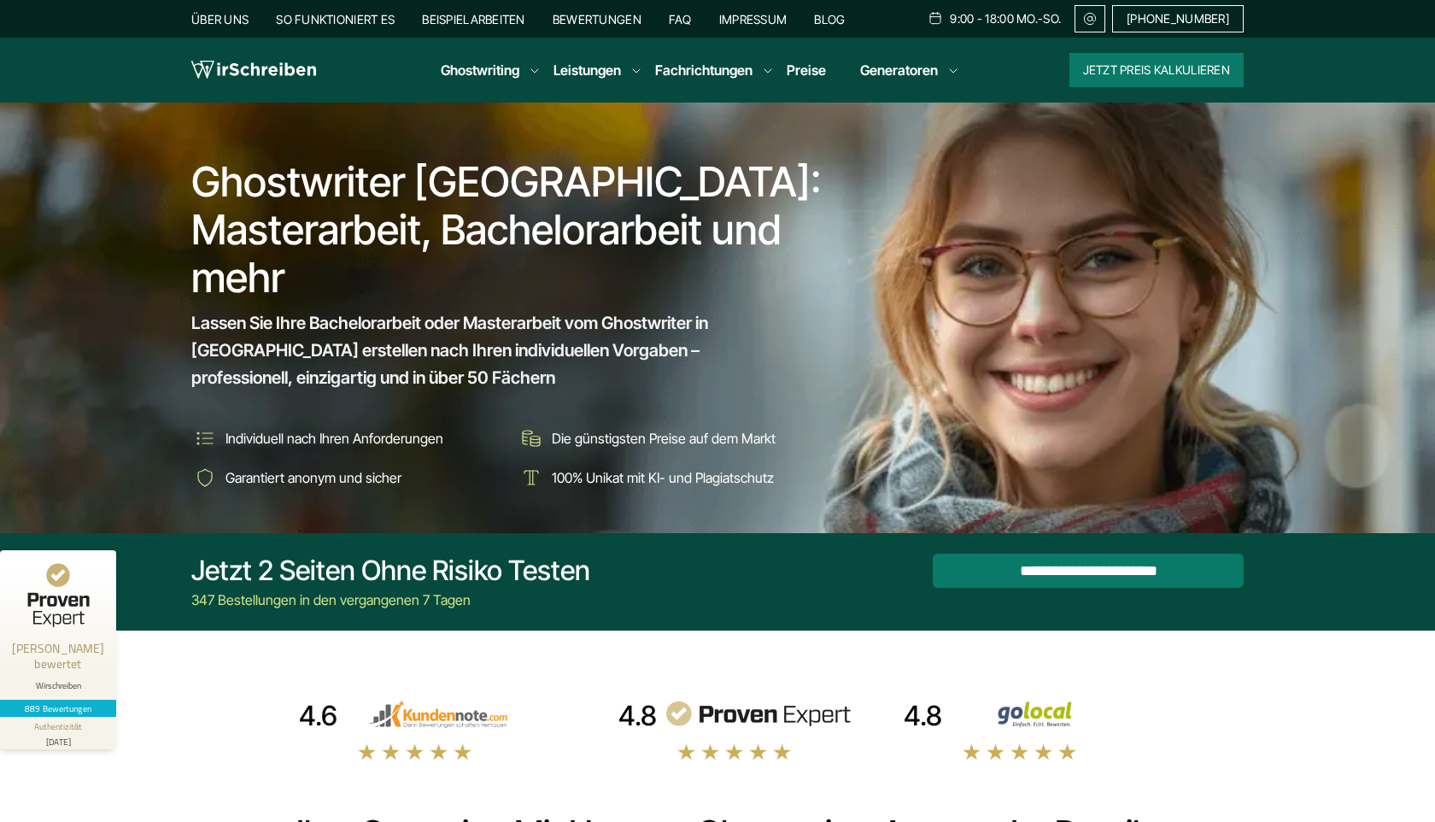
click at [268, 174] on h1 "Ghostwriter [GEOGRAPHIC_DATA]: Masterarbeit, Bachelorarbeit und mehr" at bounding box center [512, 229] width 642 height 143
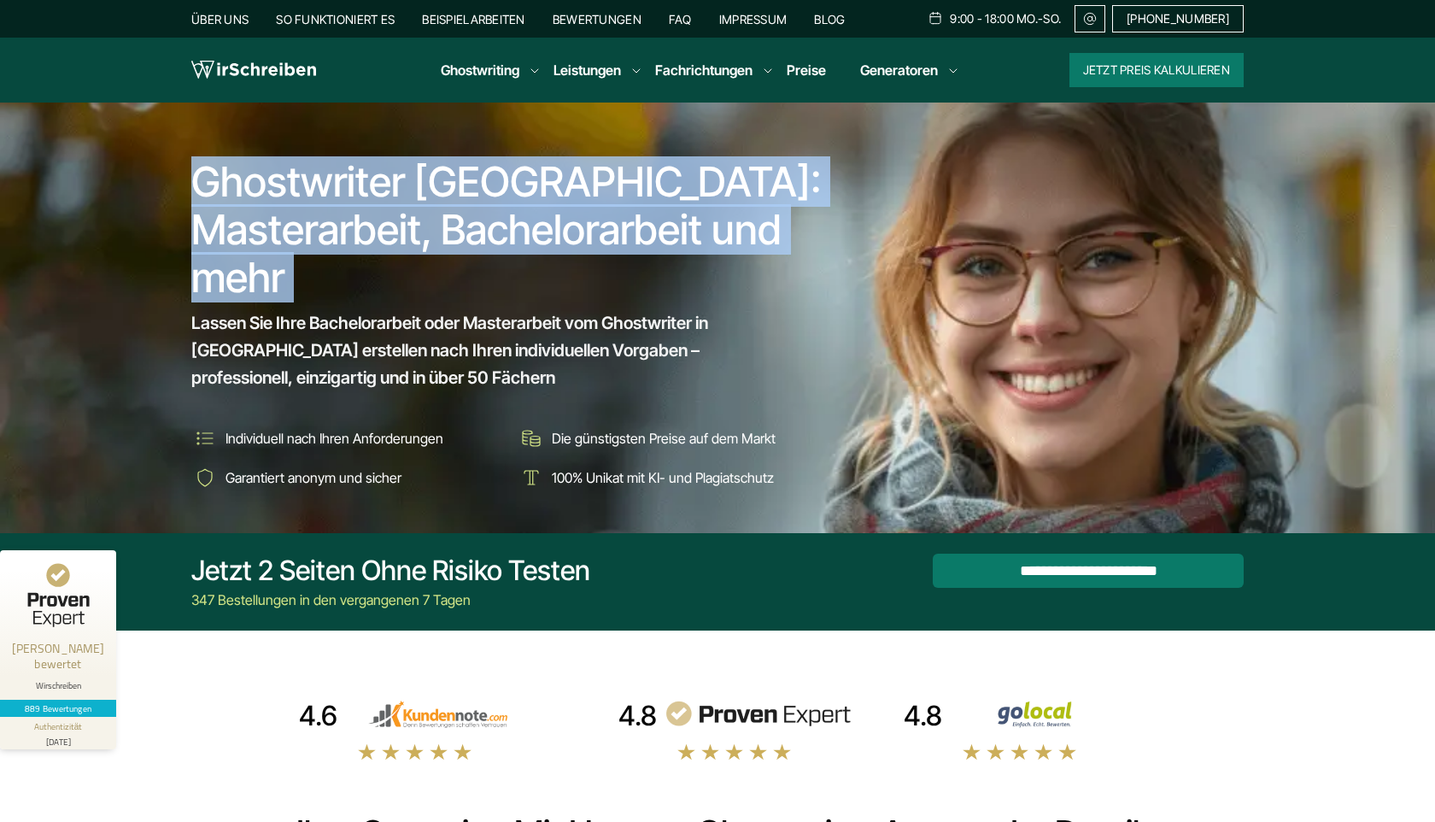
drag, startPoint x: 268, startPoint y: 174, endPoint x: 315, endPoint y: 263, distance: 100.5
click at [315, 263] on h1 "Ghostwriter [GEOGRAPHIC_DATA]: Masterarbeit, Bachelorarbeit und mehr" at bounding box center [512, 229] width 642 height 143
